Goal: Task Accomplishment & Management: Complete application form

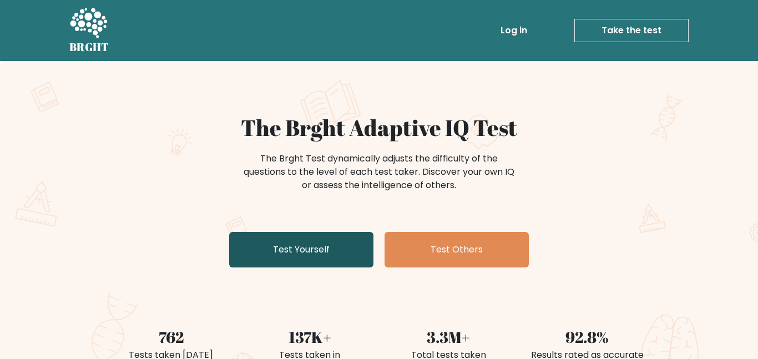
click at [326, 252] on link "Test Yourself" at bounding box center [301, 250] width 144 height 36
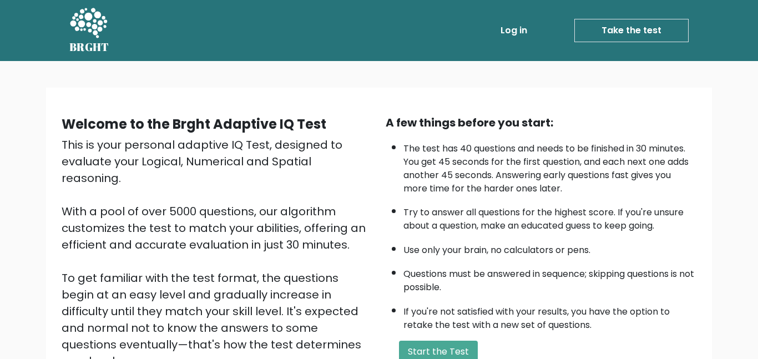
scroll to position [70, 0]
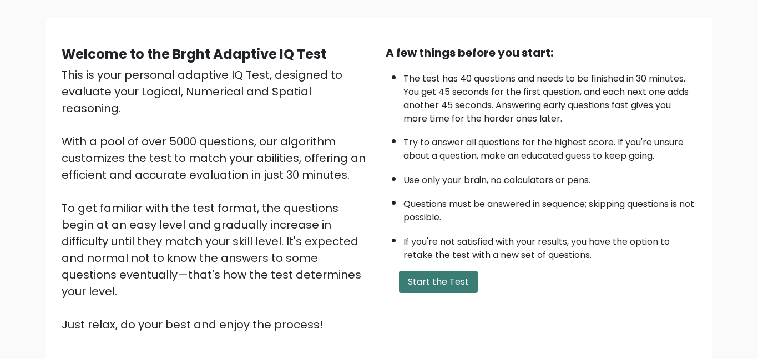
click at [426, 289] on button "Start the Test" at bounding box center [438, 282] width 79 height 22
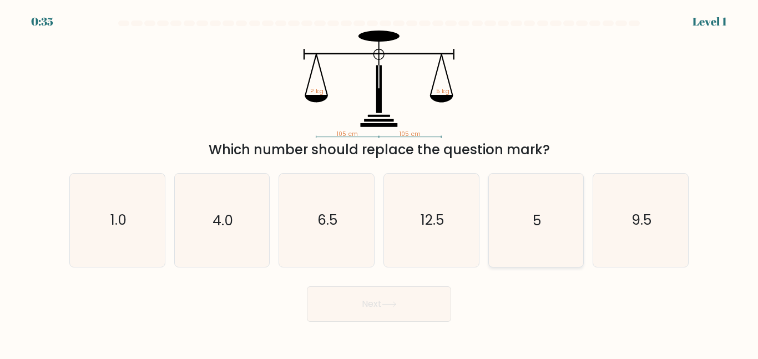
click at [515, 198] on icon "5" at bounding box center [535, 220] width 93 height 93
click at [379, 183] on input "e. 5" at bounding box center [379, 181] width 1 height 3
radio input "true"
click at [402, 303] on button "Next" at bounding box center [379, 304] width 144 height 36
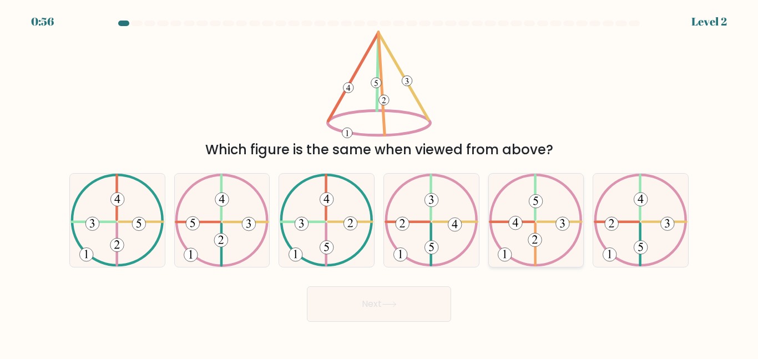
click at [542, 210] on icon at bounding box center [536, 220] width 94 height 93
click at [379, 183] on input "e." at bounding box center [379, 181] width 1 height 3
radio input "true"
click at [362, 309] on button "Next" at bounding box center [379, 304] width 144 height 36
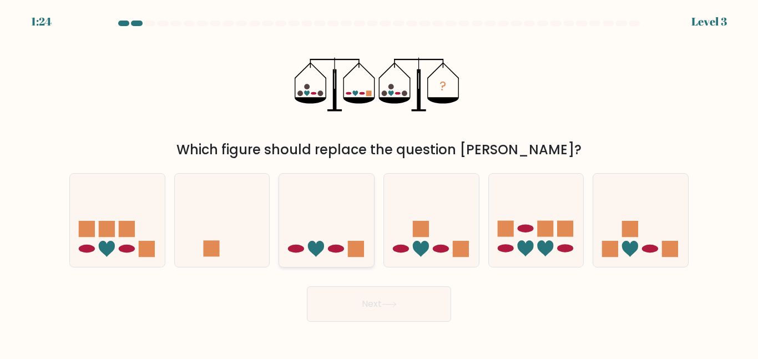
click at [318, 209] on icon at bounding box center [326, 220] width 95 height 78
click at [379, 183] on input "c." at bounding box center [379, 181] width 1 height 3
radio input "true"
click at [422, 316] on button "Next" at bounding box center [379, 304] width 144 height 36
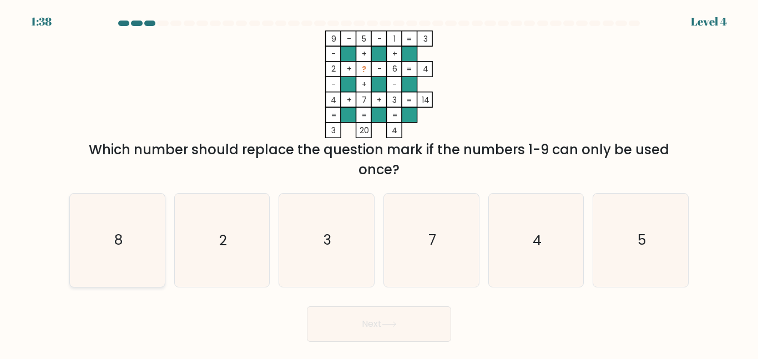
click at [93, 266] on icon "8" at bounding box center [117, 240] width 93 height 93
click at [379, 183] on input "a. 8" at bounding box center [379, 181] width 1 height 3
radio input "true"
click at [356, 334] on button "Next" at bounding box center [379, 324] width 144 height 36
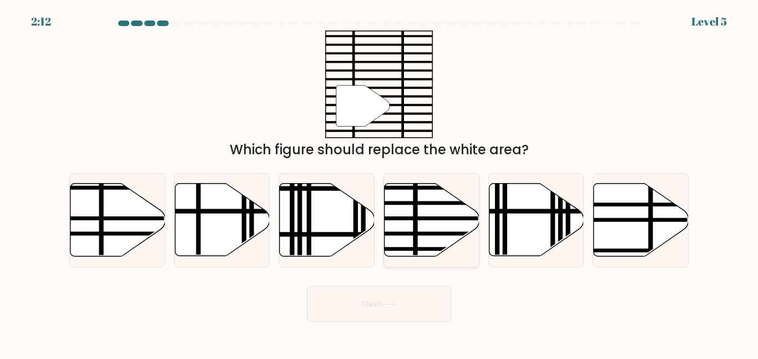
click at [416, 249] on line at bounding box center [460, 249] width 191 height 0
click at [379, 183] on input "d." at bounding box center [379, 181] width 1 height 3
radio input "true"
click at [406, 308] on button "Next" at bounding box center [379, 304] width 144 height 36
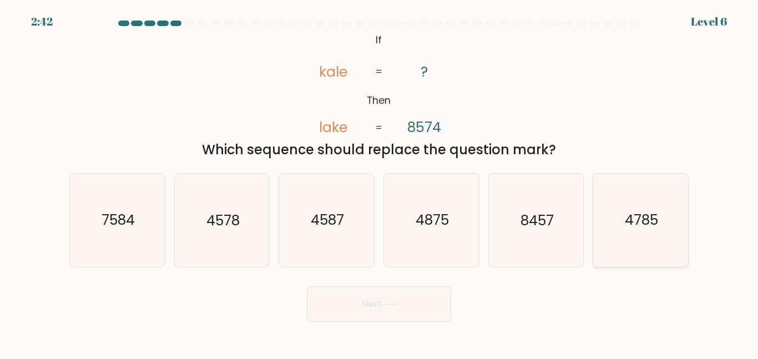
click at [600, 250] on icon "4785" at bounding box center [640, 220] width 93 height 93
click at [379, 183] on input "f. 4785" at bounding box center [379, 181] width 1 height 3
radio input "true"
click at [156, 246] on icon "7584" at bounding box center [117, 220] width 93 height 93
click at [379, 183] on input "a. 7584" at bounding box center [379, 181] width 1 height 3
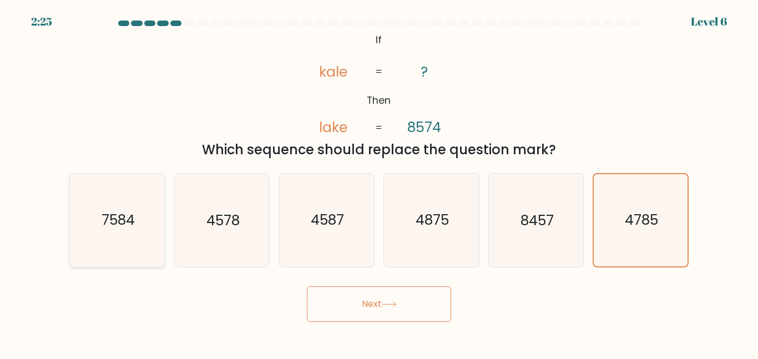
radio input "true"
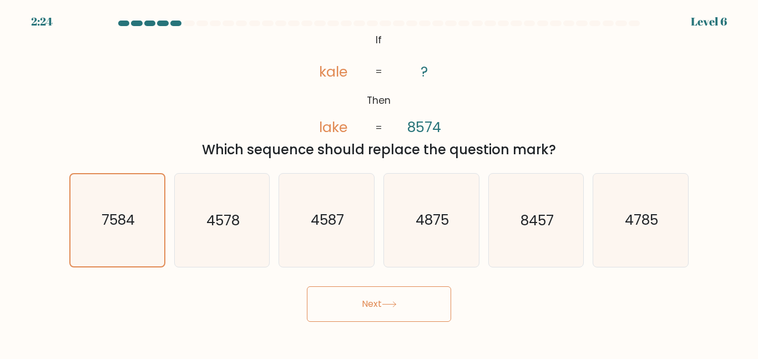
click at [318, 298] on button "Next" at bounding box center [379, 304] width 144 height 36
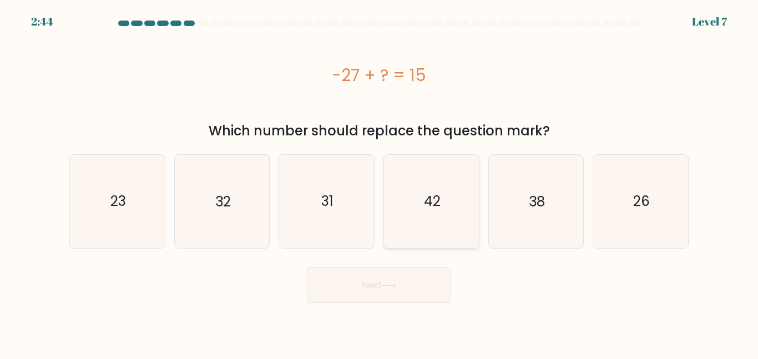
click at [424, 207] on text "42" at bounding box center [432, 200] width 17 height 19
click at [379, 183] on input "d. 42" at bounding box center [379, 181] width 1 height 3
radio input "true"
click at [419, 300] on button "Next" at bounding box center [379, 285] width 144 height 36
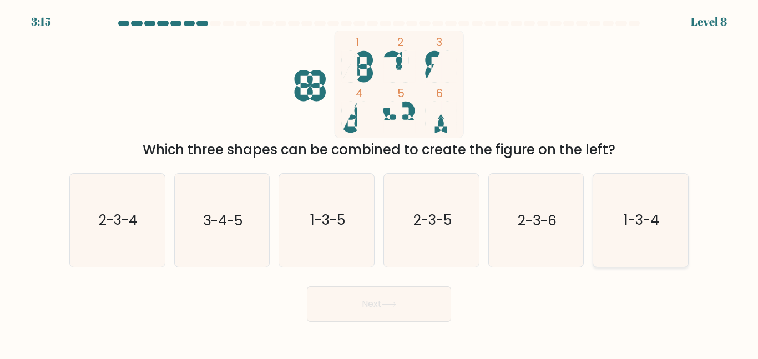
click at [617, 211] on icon "1-3-4" at bounding box center [640, 220] width 93 height 93
click at [379, 183] on input "f. 1-3-4" at bounding box center [379, 181] width 1 height 3
radio input "true"
click at [342, 317] on button "Next" at bounding box center [379, 304] width 144 height 36
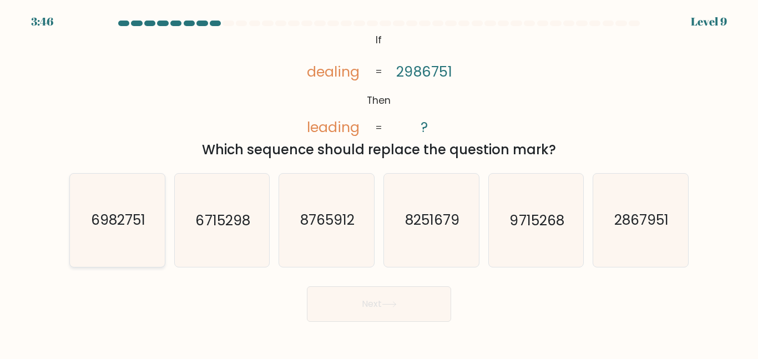
click at [133, 220] on text "6982751" at bounding box center [118, 219] width 54 height 19
click at [379, 183] on input "a. 6982751" at bounding box center [379, 181] width 1 height 3
radio input "true"
click at [363, 313] on button "Next" at bounding box center [379, 304] width 144 height 36
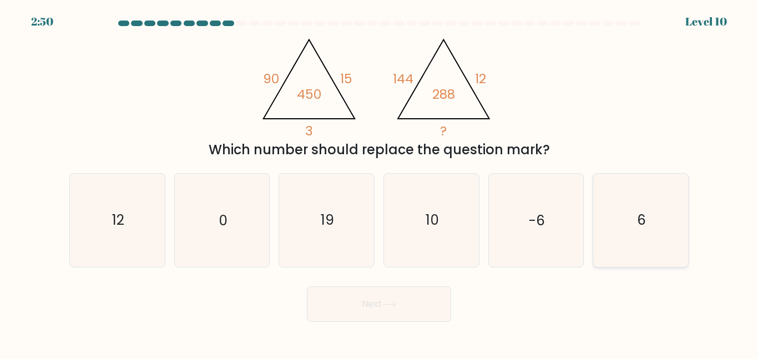
click at [625, 229] on icon "6" at bounding box center [640, 220] width 93 height 93
click at [379, 183] on input "f. 6" at bounding box center [379, 181] width 1 height 3
radio input "true"
click at [374, 313] on button "Next" at bounding box center [379, 304] width 144 height 36
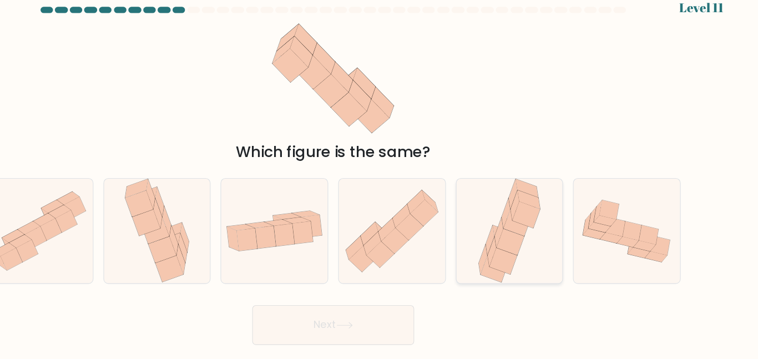
click at [517, 231] on icon at bounding box center [519, 229] width 8 height 27
click at [379, 183] on input "e." at bounding box center [379, 181] width 1 height 3
radio input "true"
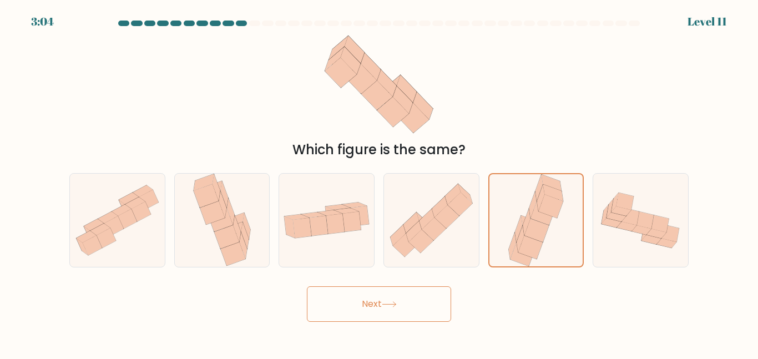
click at [318, 302] on button "Next" at bounding box center [379, 304] width 144 height 36
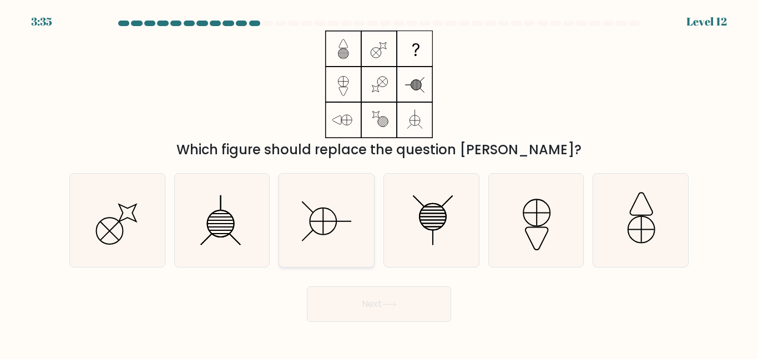
click at [343, 216] on icon at bounding box center [326, 220] width 93 height 93
click at [379, 183] on input "c." at bounding box center [379, 181] width 1 height 3
radio input "true"
click at [397, 290] on button "Next" at bounding box center [379, 304] width 144 height 36
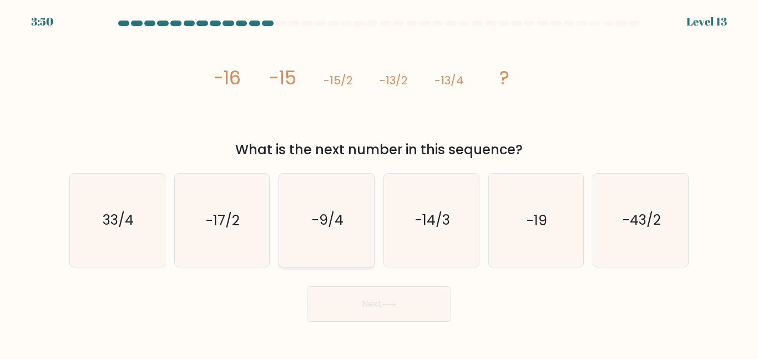
click at [320, 252] on icon "-9/4" at bounding box center [326, 220] width 93 height 93
click at [379, 183] on input "c. -9/4" at bounding box center [379, 181] width 1 height 3
radio input "true"
click at [356, 291] on button "Next" at bounding box center [379, 304] width 144 height 36
